Goal: Task Accomplishment & Management: Manage account settings

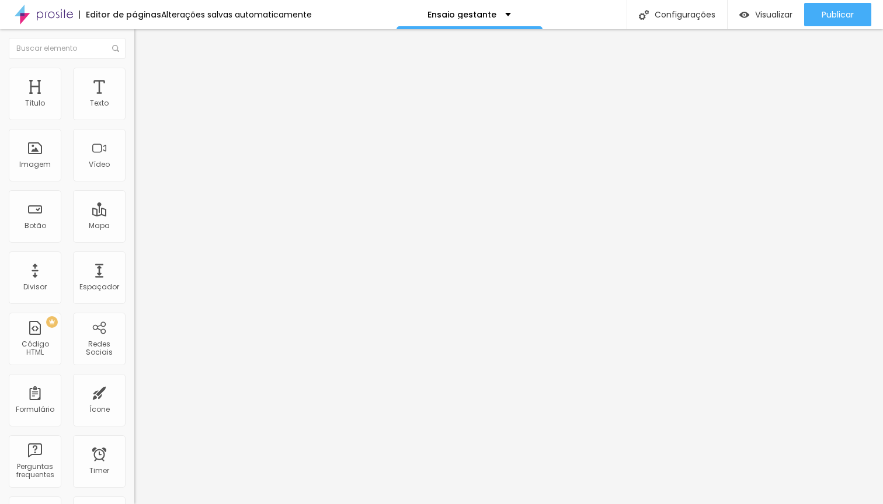
click at [134, 75] on li "Estilo" at bounding box center [201, 74] width 134 height 12
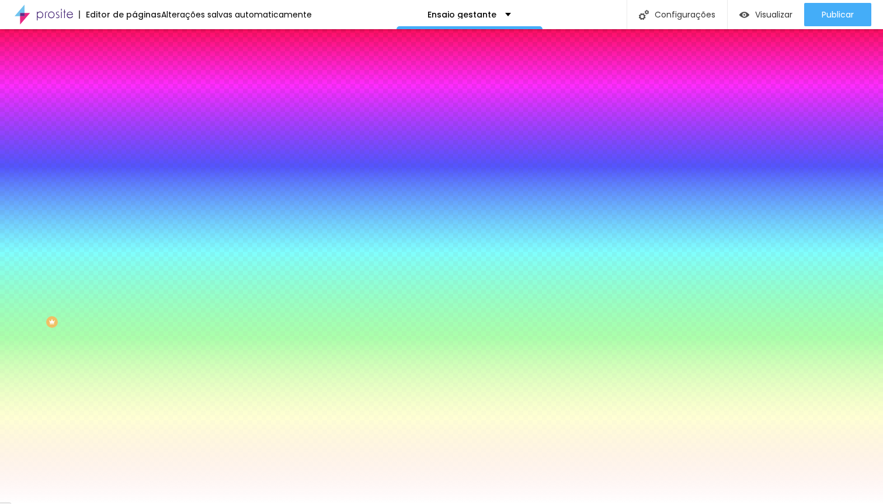
click at [134, 79] on li "Avançado" at bounding box center [201, 85] width 134 height 12
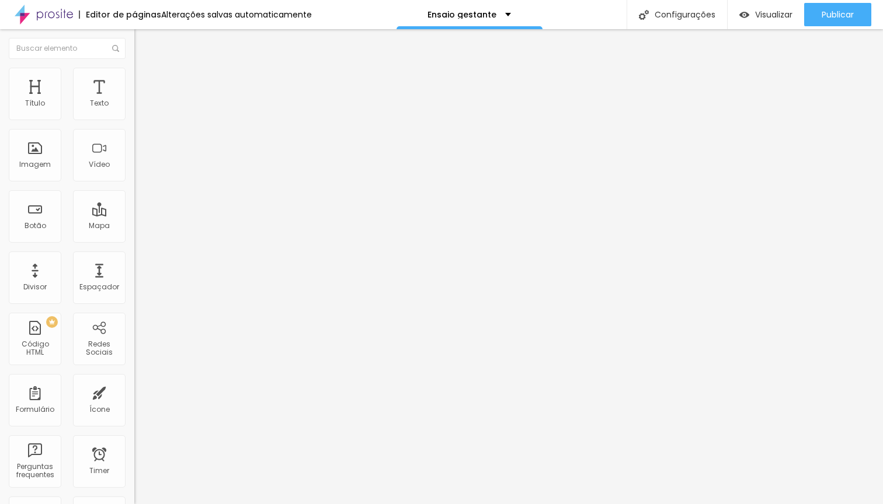
click at [134, 65] on img at bounding box center [139, 61] width 11 height 11
click at [134, 233] on input at bounding box center [213, 239] width 159 height 12
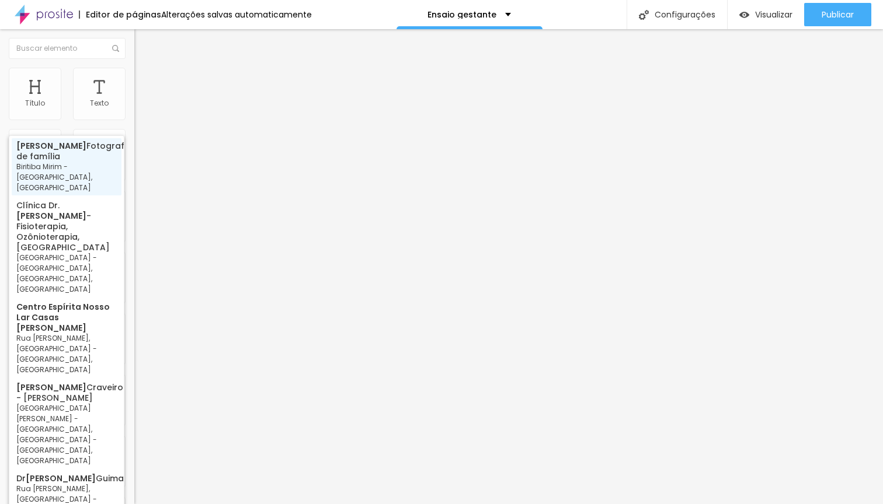
type input "[PERSON_NAME] Fotografia de família, [PERSON_NAME] - [GEOGRAPHIC_DATA], [GEOGRA…"
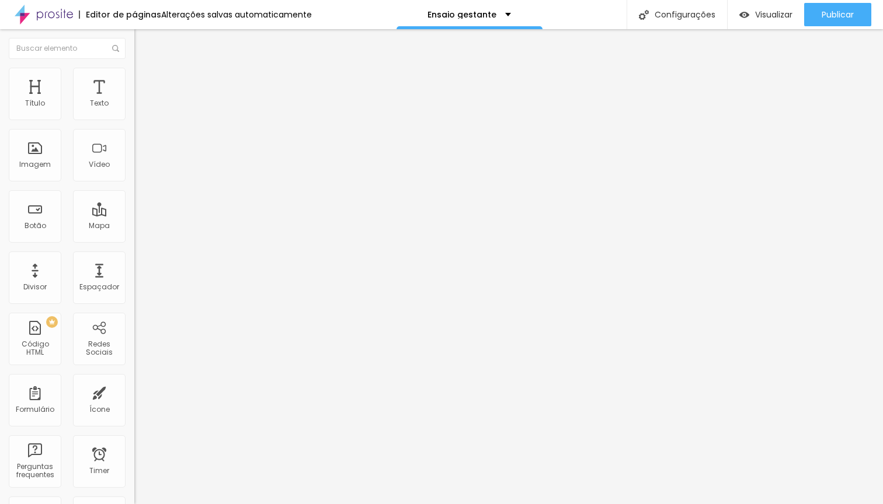
click at [134, 76] on li "Estilo" at bounding box center [201, 74] width 134 height 12
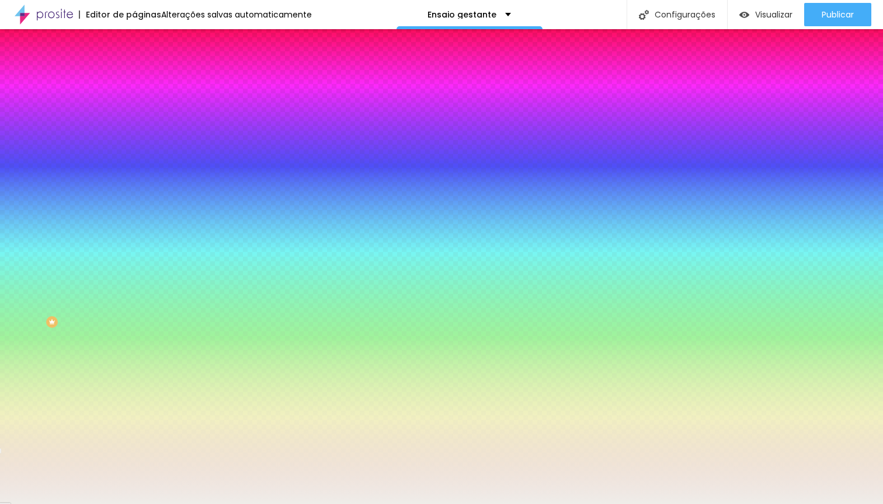
click at [134, 170] on input "#EFEDE9" at bounding box center [204, 165] width 140 height 12
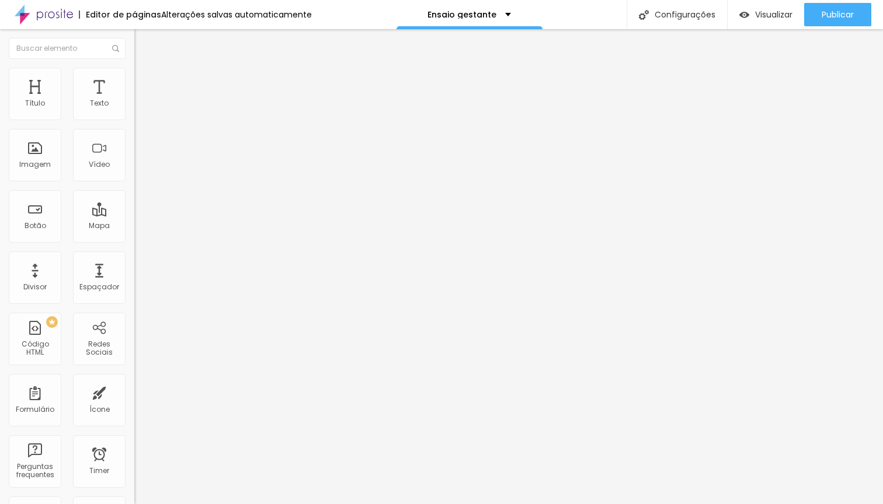
click at [134, 69] on img at bounding box center [139, 73] width 11 height 11
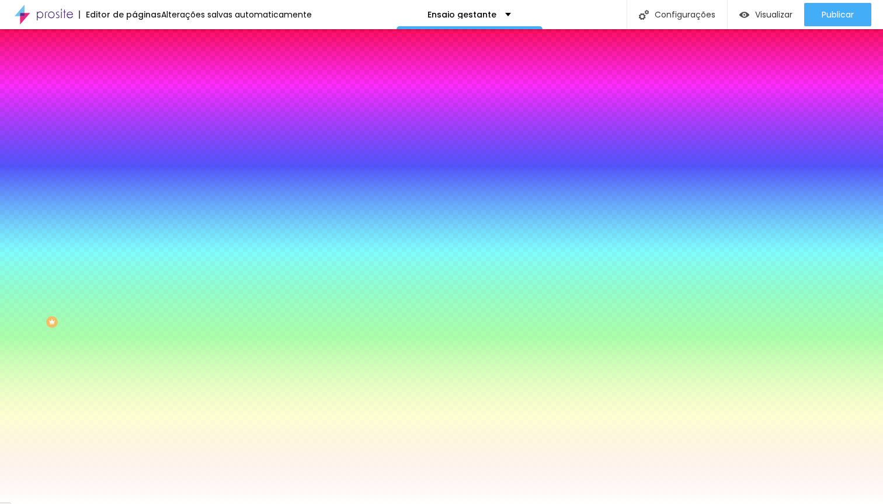
click at [134, 170] on input "#FFFFFF" at bounding box center [204, 165] width 140 height 12
paste input "EFEDE9"
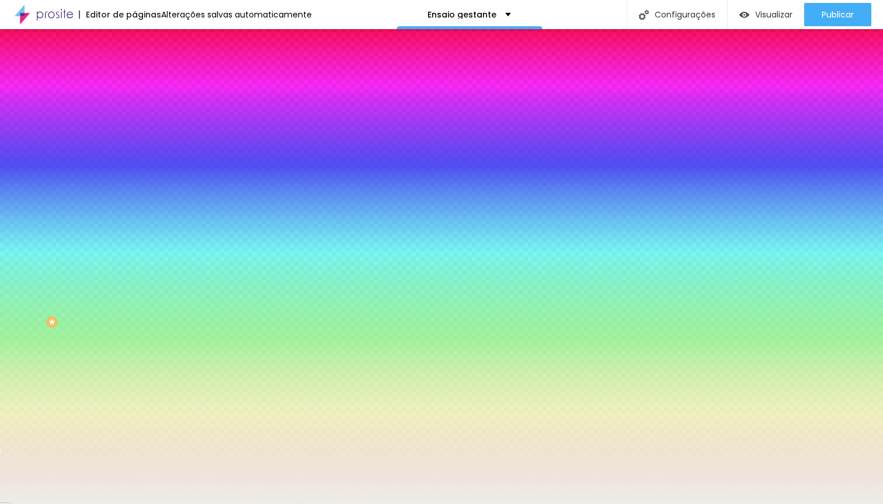
type input "#EFEDE9"
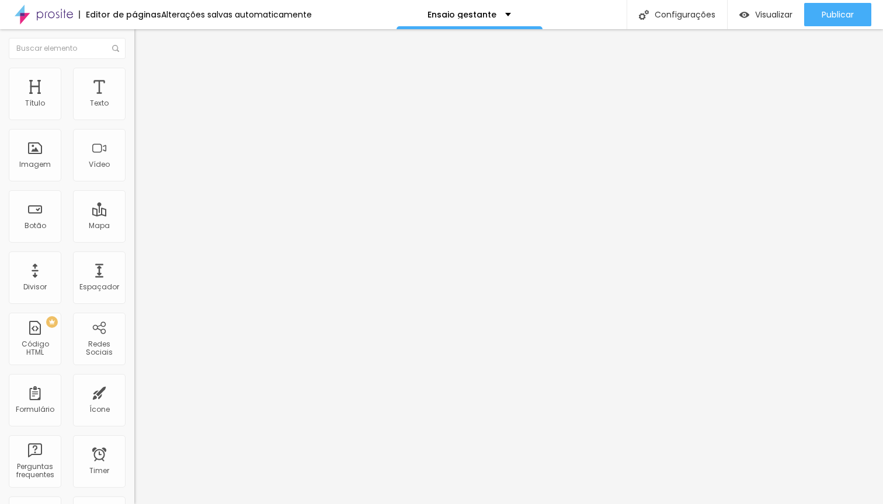
click at [134, 72] on img at bounding box center [139, 73] width 11 height 11
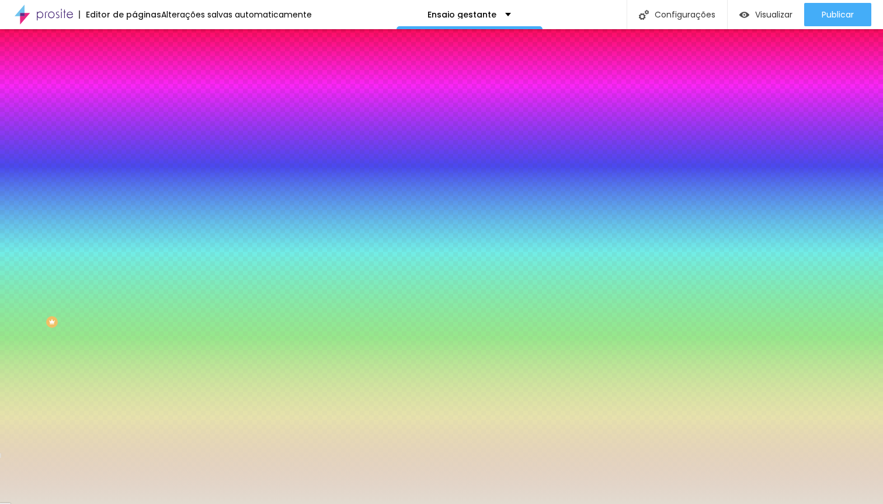
click at [134, 170] on input "#E2DBD0" at bounding box center [204, 165] width 140 height 12
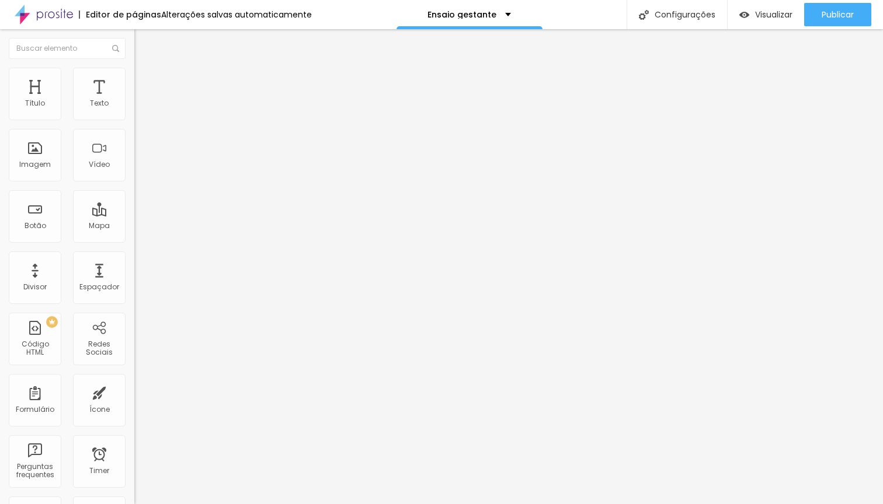
click at [134, 71] on img at bounding box center [139, 73] width 11 height 11
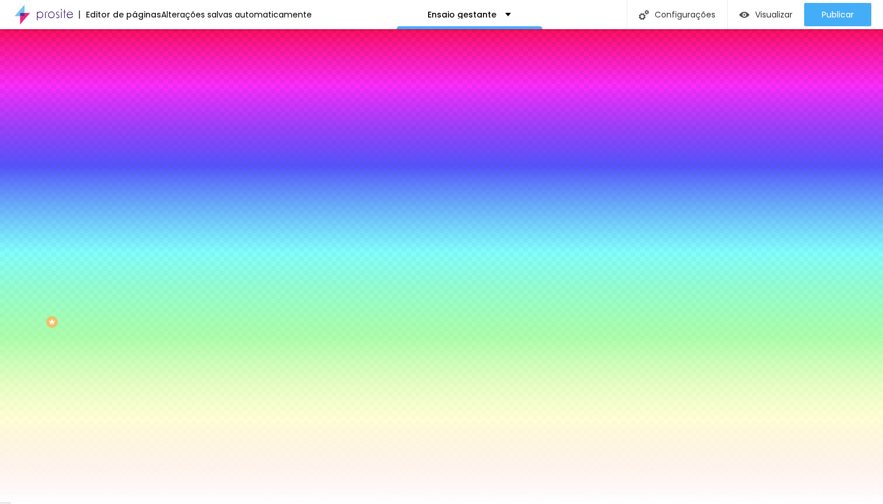
click at [134, 170] on input "#FFFFFF" at bounding box center [204, 165] width 140 height 12
paste input "E2DBD0"
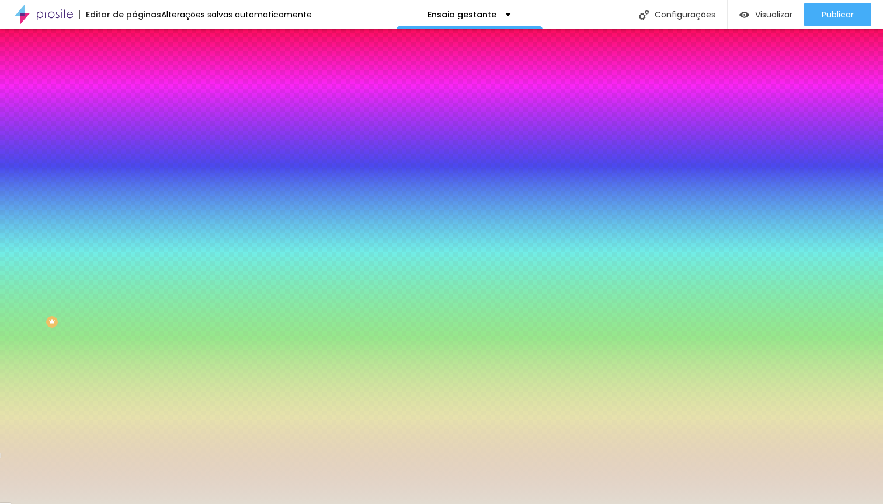
type input "#E2DBD0"
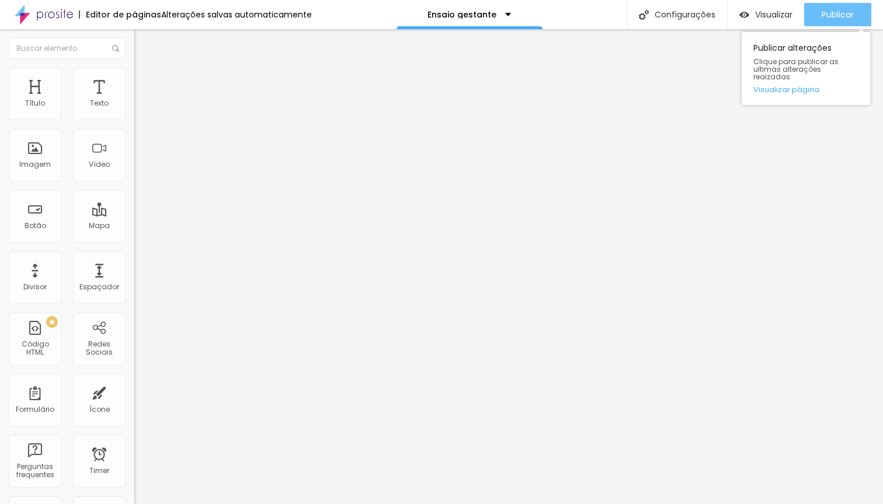
click at [828, 18] on span "Publicar" at bounding box center [837, 14] width 32 height 9
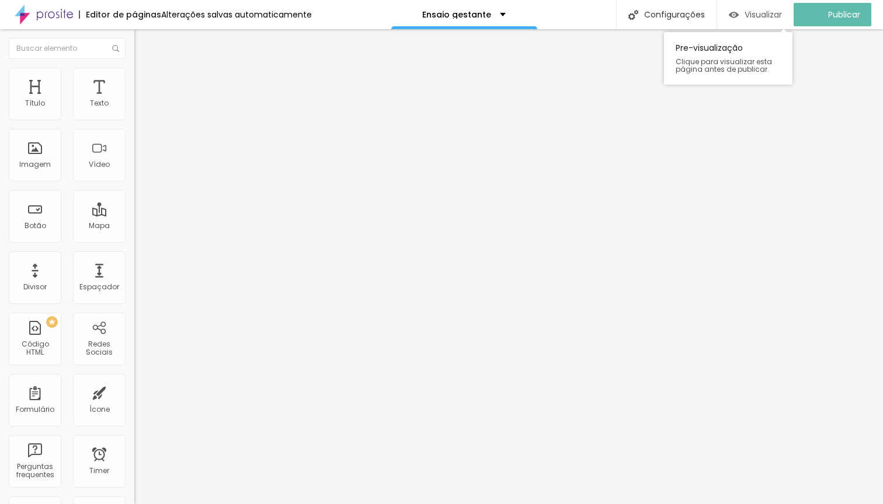
click at [762, 12] on span "Visualizar" at bounding box center [762, 14] width 37 height 9
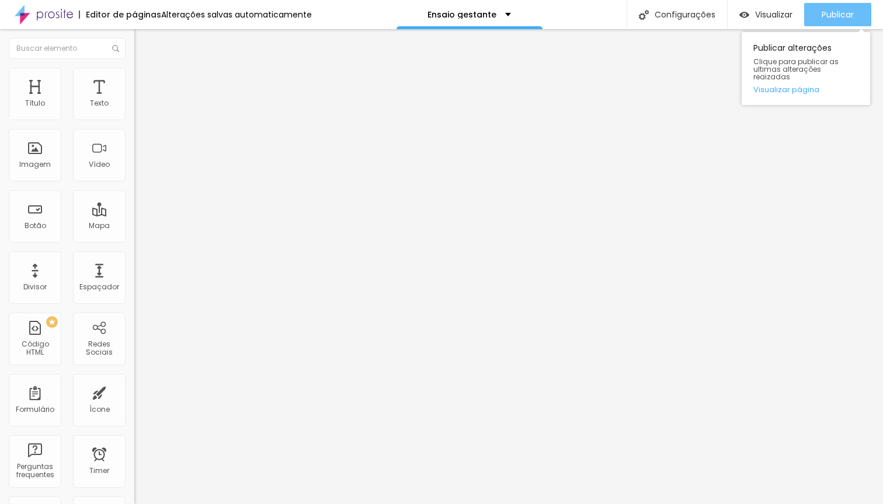
click at [835, 21] on div "Publicar" at bounding box center [837, 14] width 32 height 23
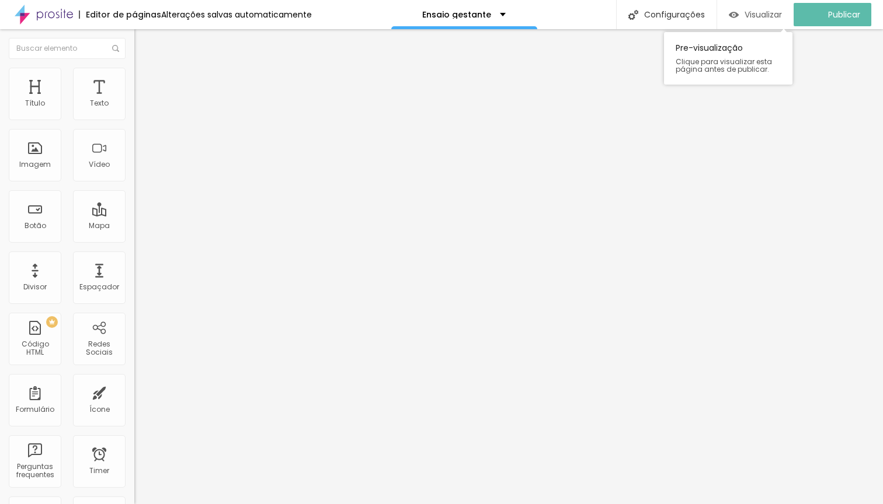
click at [759, 13] on span "Visualizar" at bounding box center [762, 14] width 37 height 9
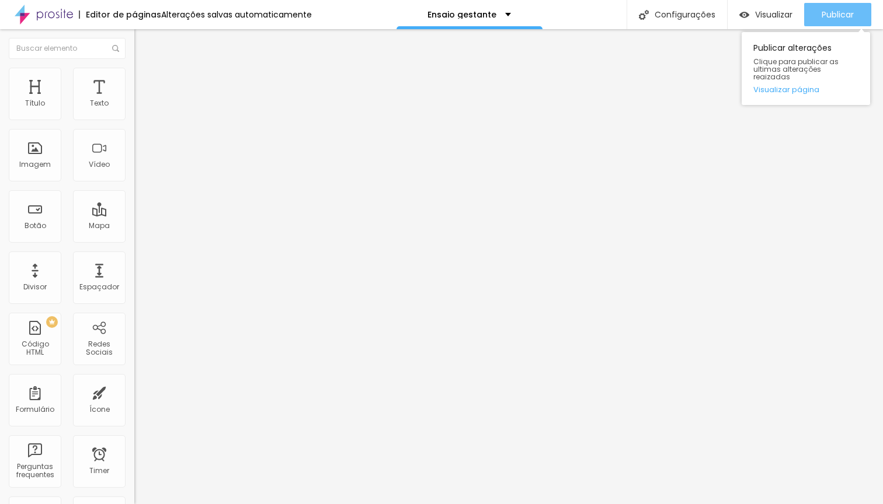
click at [831, 16] on span "Publicar" at bounding box center [837, 14] width 32 height 9
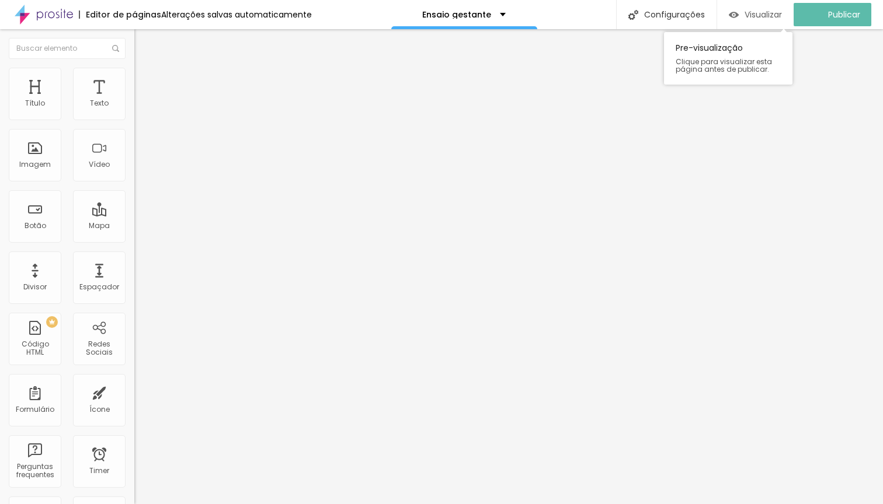
click at [760, 13] on span "Visualizar" at bounding box center [762, 14] width 37 height 9
click at [772, 17] on span "Visualizar" at bounding box center [773, 14] width 37 height 9
